Goal: Information Seeking & Learning: Understand process/instructions

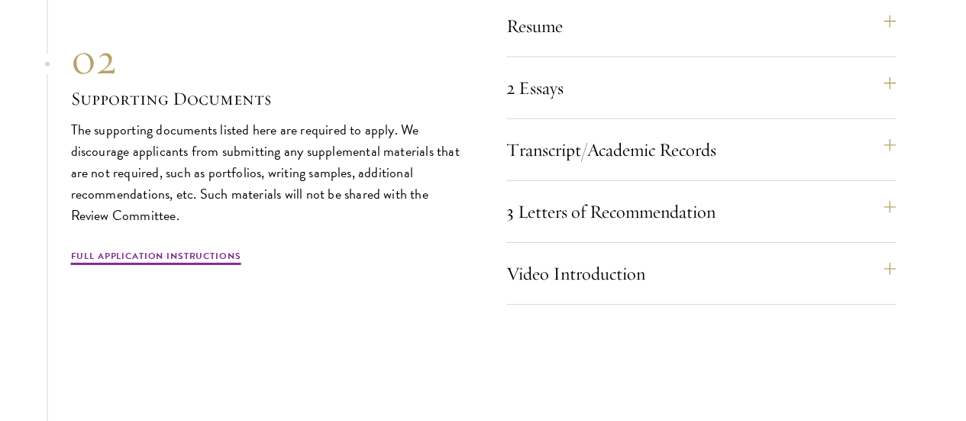
scroll to position [5081, 0]
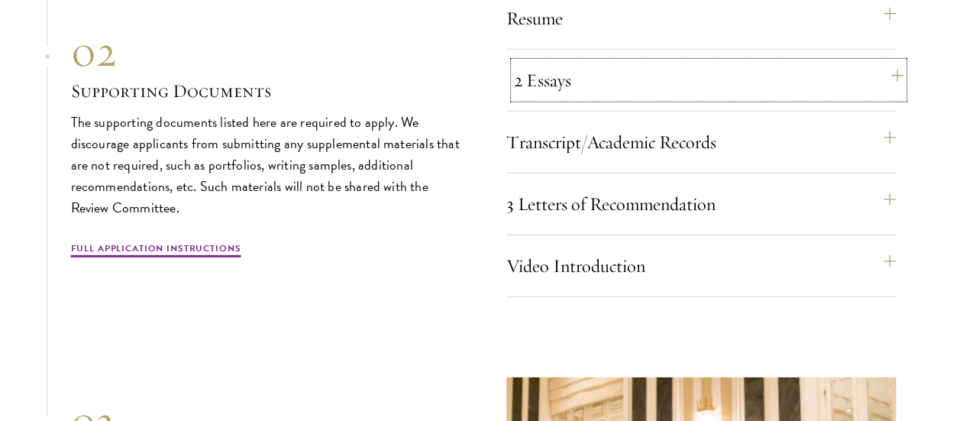
click at [895, 98] on button "2 Essays" at bounding box center [708, 80] width 389 height 37
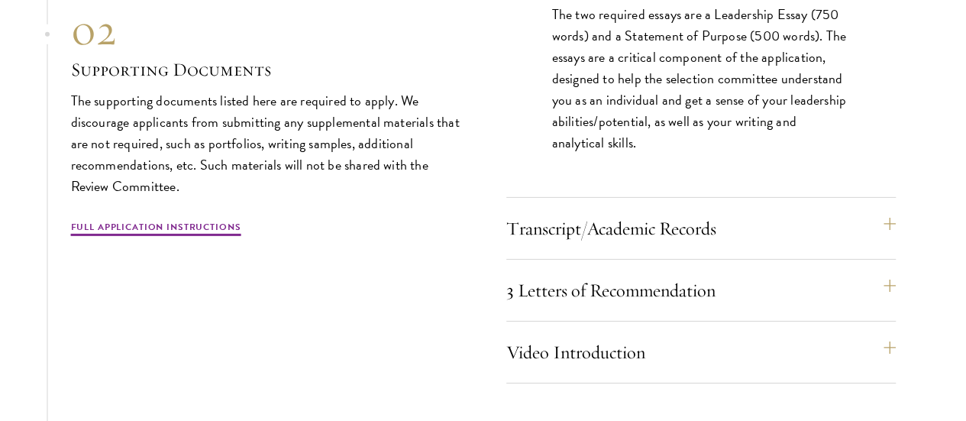
scroll to position [5281, 0]
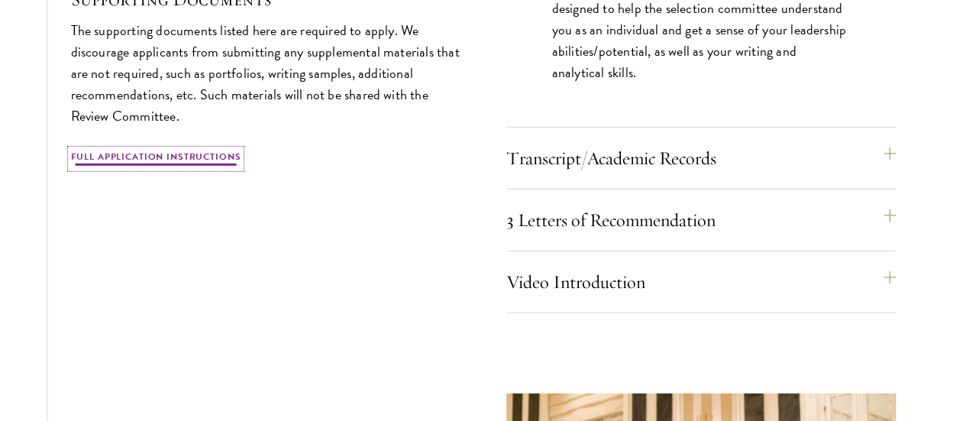
click at [182, 168] on link "Full Application Instructions" at bounding box center [156, 159] width 170 height 18
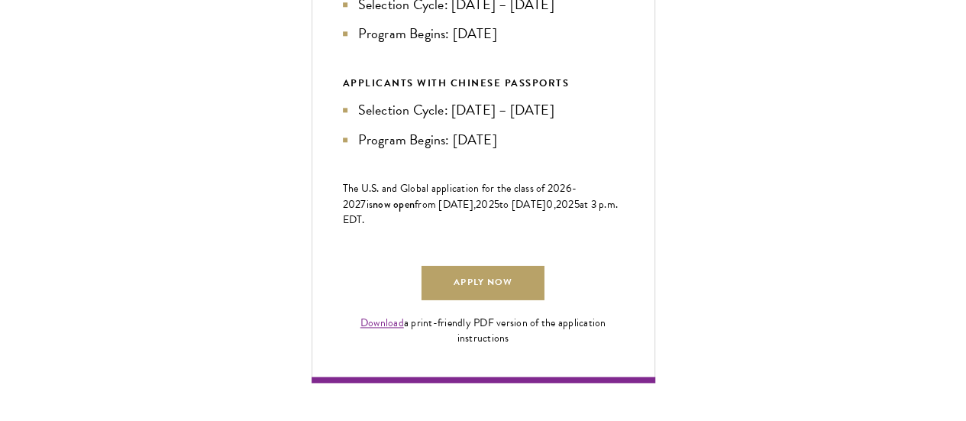
scroll to position [899, 0]
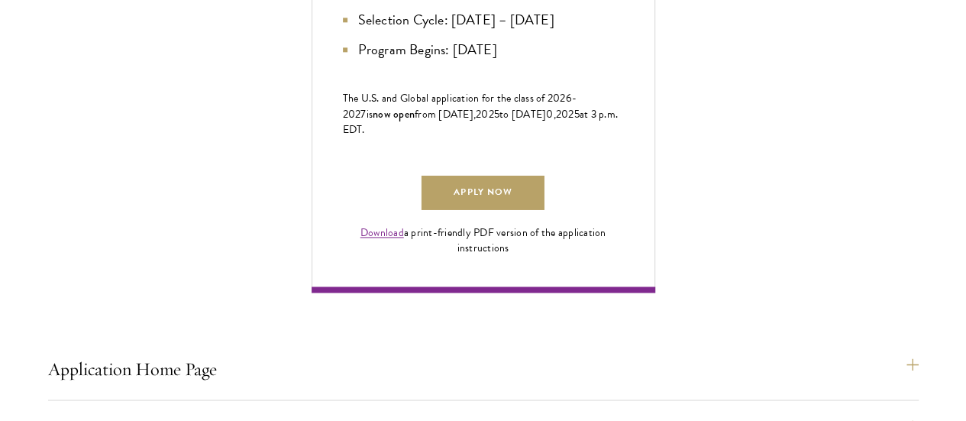
scroll to position [989, 0]
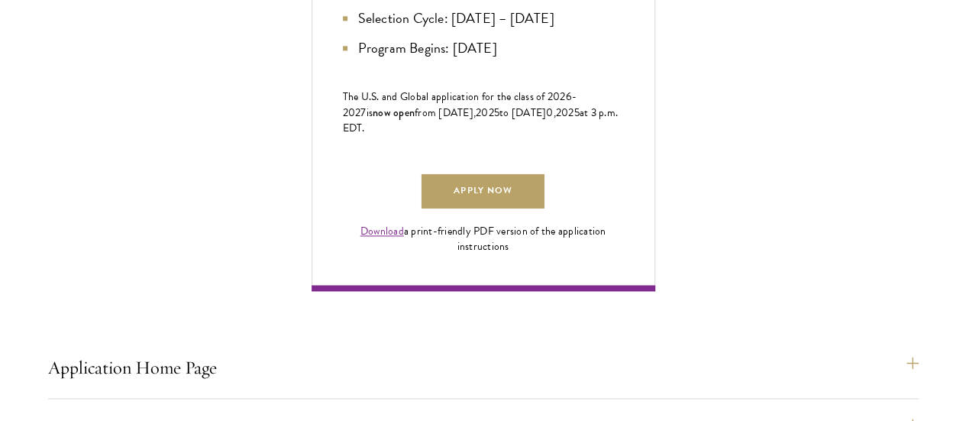
drag, startPoint x: 186, startPoint y: 263, endPoint x: 229, endPoint y: 332, distance: 81.6
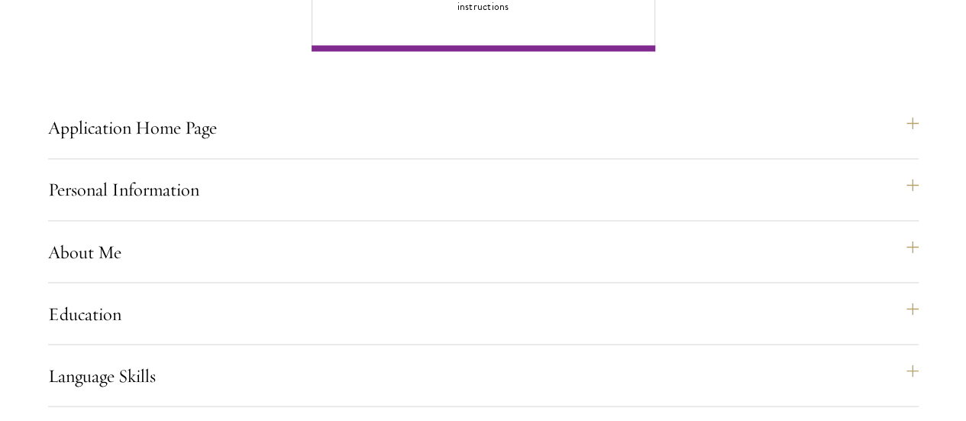
scroll to position [1286, 0]
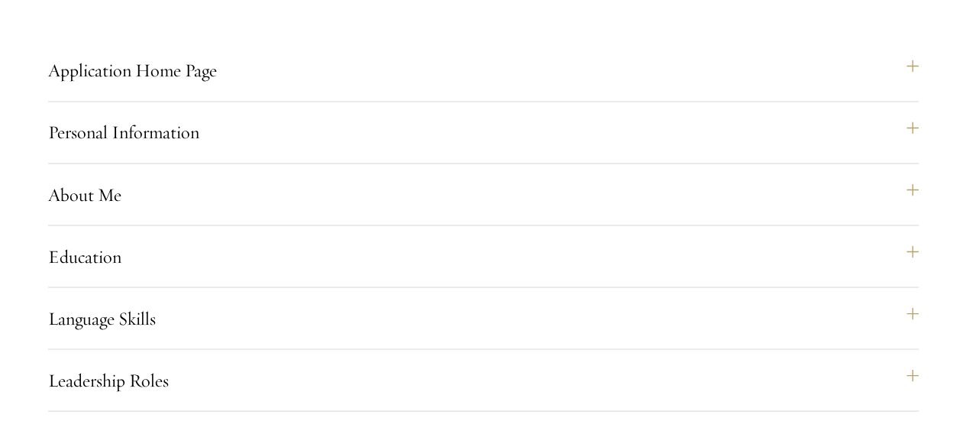
drag, startPoint x: 298, startPoint y: 140, endPoint x: 314, endPoint y: 231, distance: 92.3
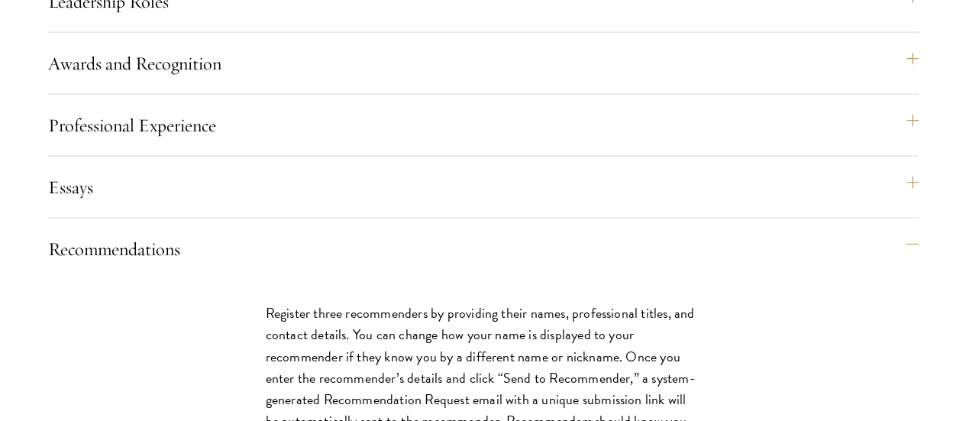
scroll to position [1683, 0]
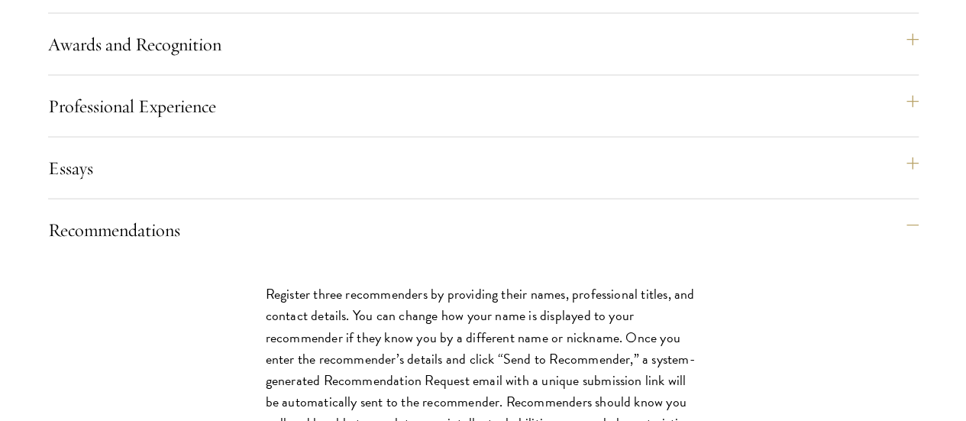
drag, startPoint x: 214, startPoint y: 195, endPoint x: 269, endPoint y: 273, distance: 95.3
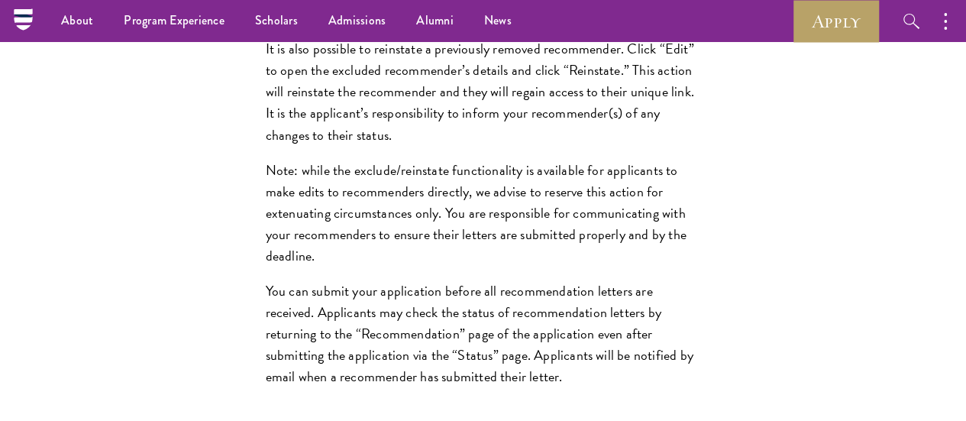
scroll to position [2320, 0]
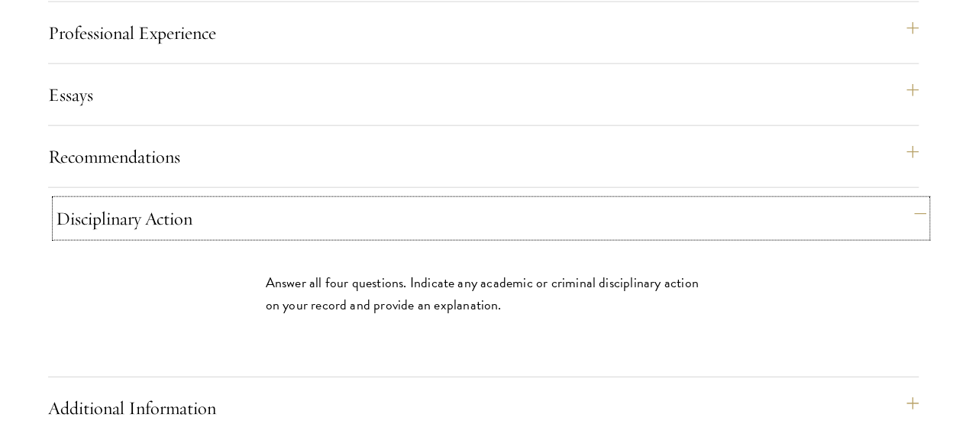
scroll to position [1757, 0]
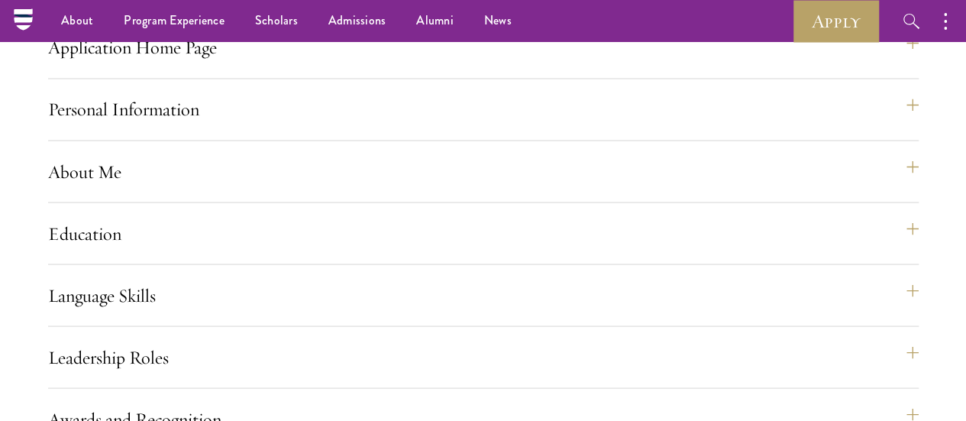
scroll to position [1308, 0]
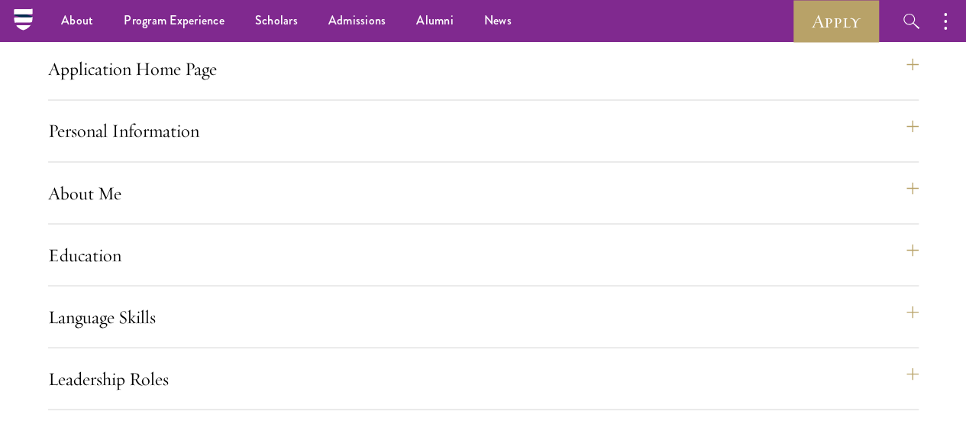
scroll to position [1278, 0]
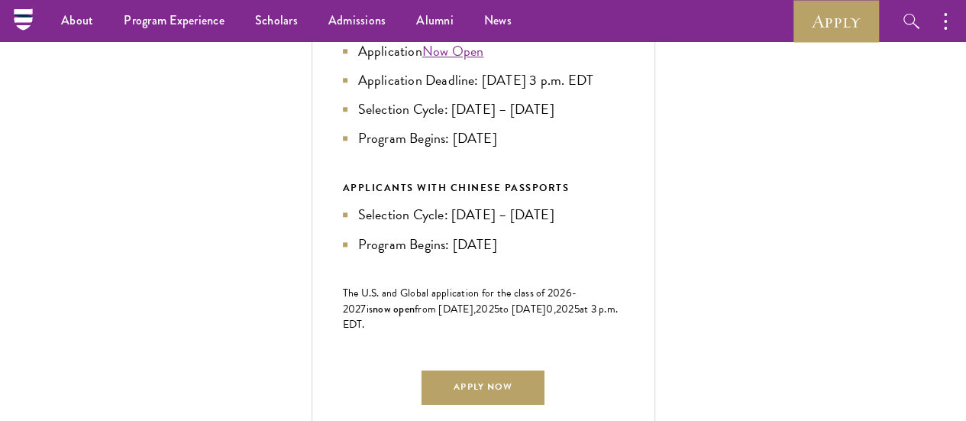
scroll to position [792, 0]
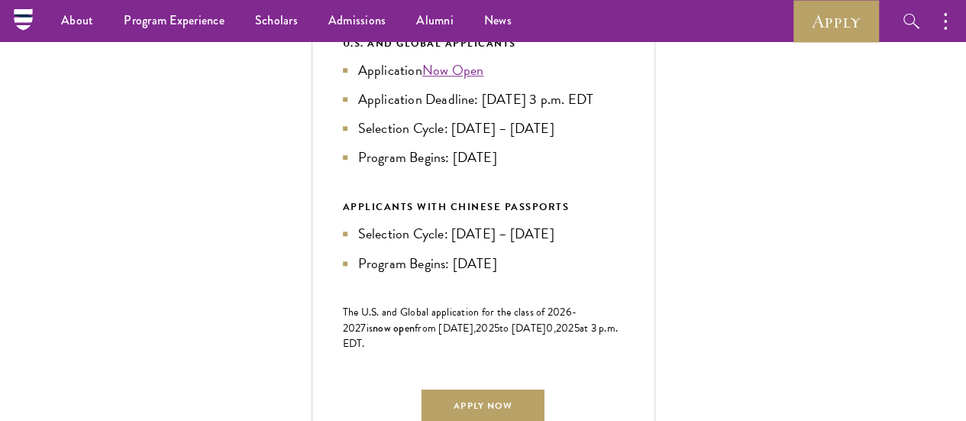
scroll to position [765, 0]
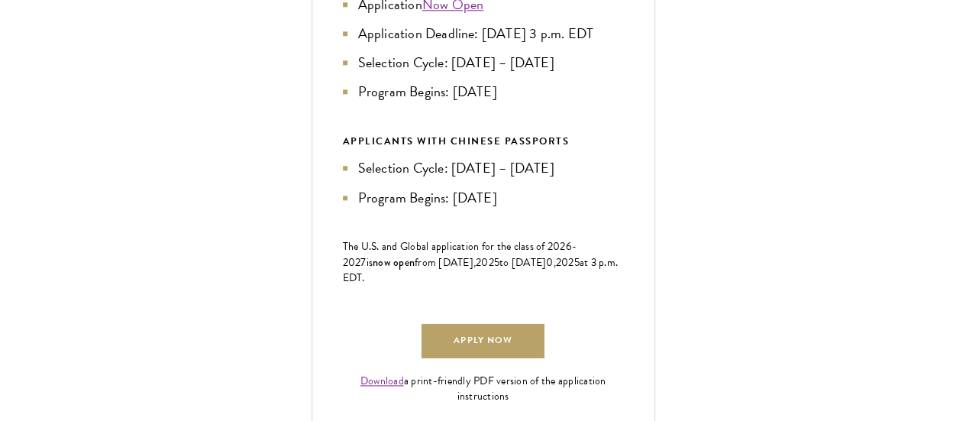
scroll to position [840, 0]
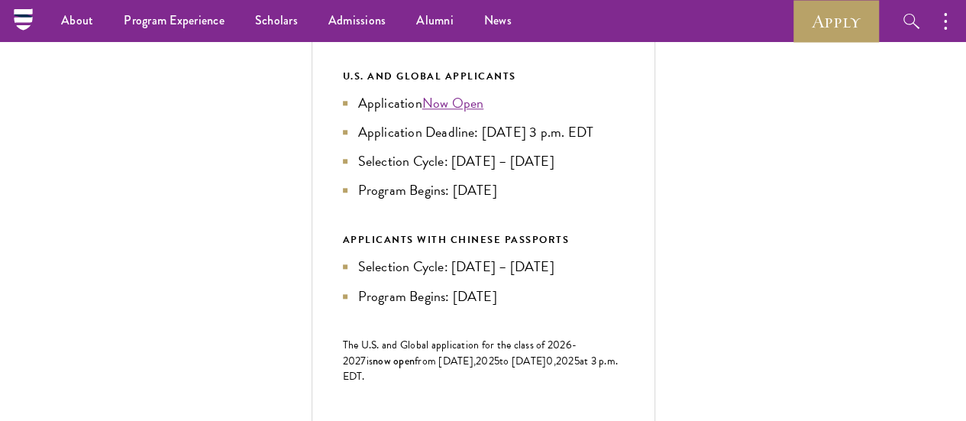
scroll to position [719, 0]
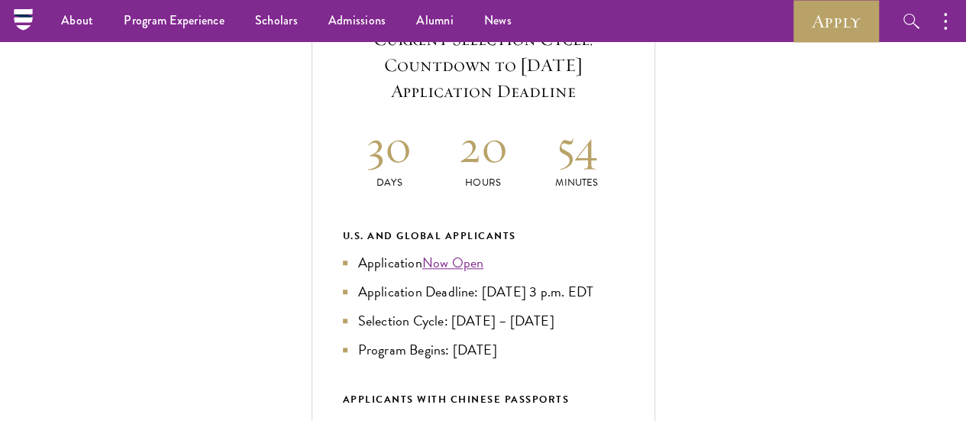
scroll to position [576, 0]
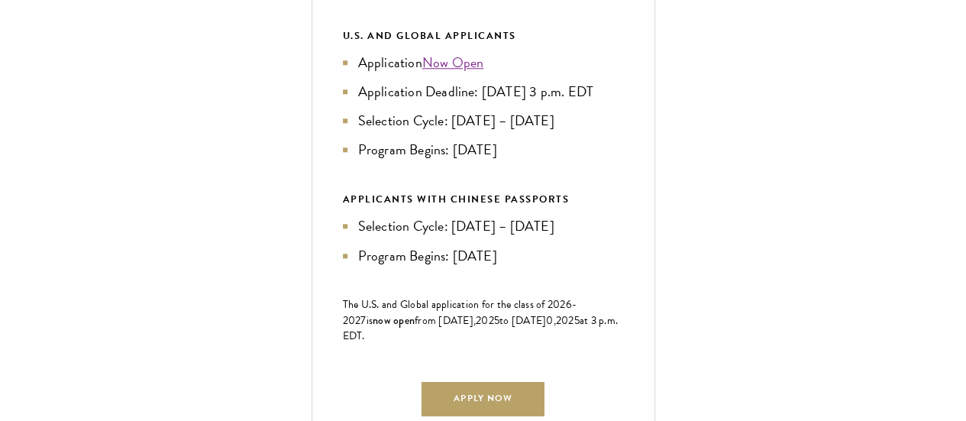
scroll to position [797, 0]
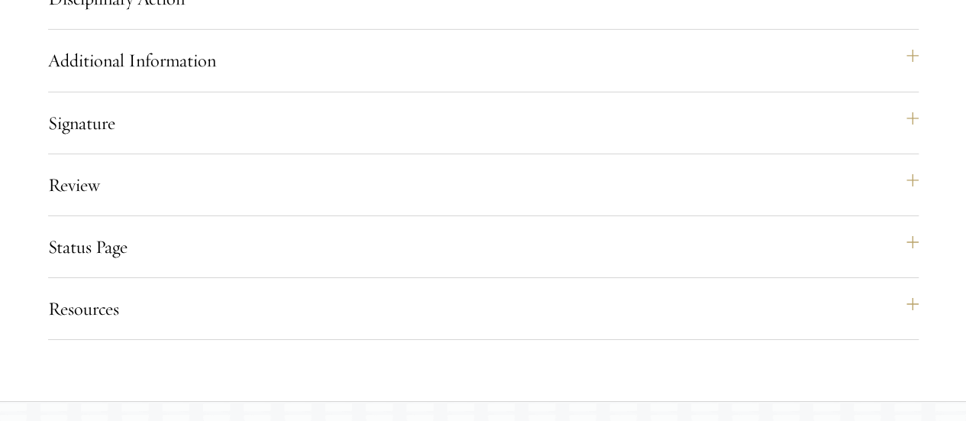
scroll to position [2540, 0]
